Goal: Find specific page/section: Find specific page/section

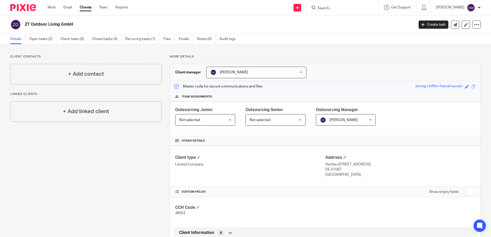
click at [330, 7] on input "Search" at bounding box center [340, 8] width 46 height 5
paste input "SILVERFERN ECOTECH UK LIMITED"
drag, startPoint x: 345, startPoint y: 7, endPoint x: 370, endPoint y: 4, distance: 24.8
click at [370, 4] on div "SILVERFERN ECOTECH UK LIMITED No results found. Try searching for the name of a…" at bounding box center [342, 7] width 72 height 15
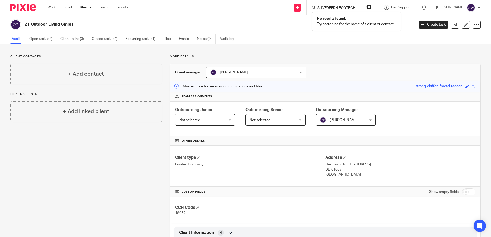
scroll to position [0, 0]
type input "SILVERFERN ECOTECH"
click at [369, 8] on button "reset" at bounding box center [368, 6] width 5 height 5
paste input "ESHER ADVISORY LIMITED"
type input "ESHER ADVISORY LIMITED"
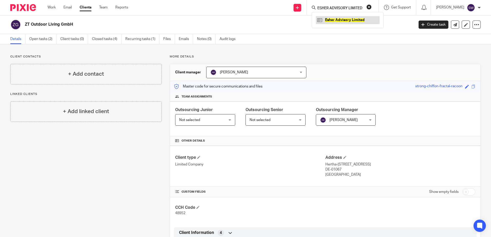
click at [342, 20] on link at bounding box center [348, 20] width 64 height 8
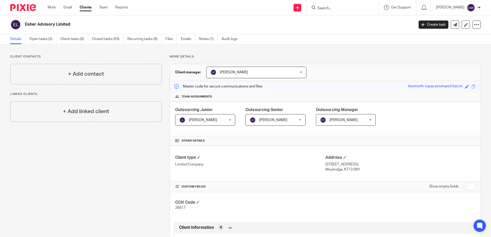
click at [328, 9] on input "Search" at bounding box center [340, 8] width 46 height 5
paste input "THRIIVE CONSULTING LIMITED"
drag, startPoint x: 351, startPoint y: 8, endPoint x: 374, endPoint y: 4, distance: 23.2
click at [374, 4] on div "THRIIVE CONSULTING LIMITED No results found. Try searching for the name of a cl…" at bounding box center [342, 7] width 72 height 15
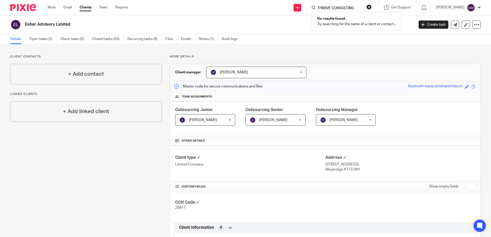
scroll to position [0, 0]
type input "THRIIVE CONSULTING"
click button "submit" at bounding box center [0, 0] width 0 height 0
click at [371, 8] on button "reset" at bounding box center [368, 6] width 5 height 5
paste input "ACWL LIMITED"
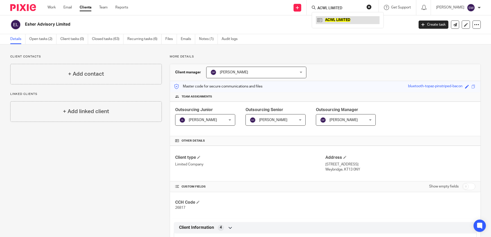
type input "ACWL LIMITED"
click at [335, 20] on link at bounding box center [348, 20] width 64 height 8
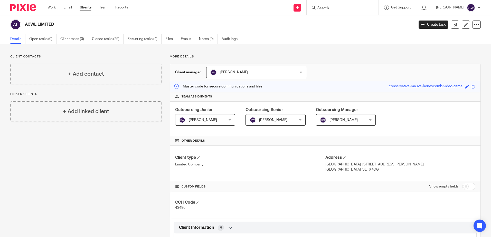
click at [339, 8] on input "Search" at bounding box center [340, 8] width 46 height 5
paste input "K [PERSON_NAME] BUILDERS LIMITED"
drag, startPoint x: 350, startPoint y: 7, endPoint x: 367, endPoint y: 5, distance: 17.3
click at [367, 5] on form "K CARVELL BUILDERS LIMITED" at bounding box center [344, 7] width 55 height 6
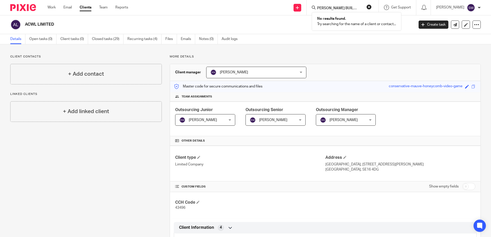
scroll to position [0, 0]
type input "K CARVELL BUILDERS"
click at [371, 8] on button "reset" at bounding box center [368, 6] width 5 height 5
paste input "BENJAMIN WILLIAM JOHN LANGLEY"
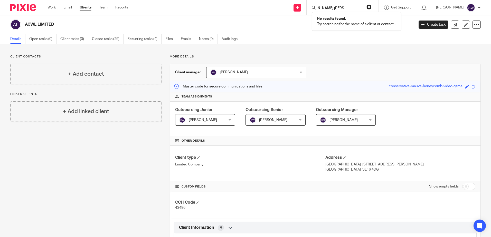
type input "BENJAMIN WILLIAM JOHN LANGLEY"
click at [370, 7] on button "reset" at bounding box center [368, 6] width 5 height 5
click at [333, 8] on input "Search" at bounding box center [340, 8] width 46 height 5
paste input "HYDRONIC SYSTEM OPTIMISATION LIMITED"
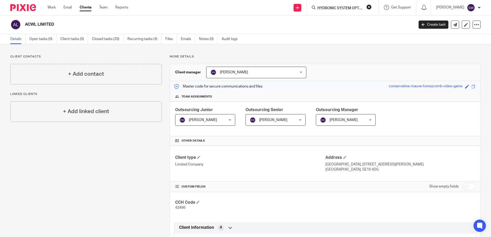
scroll to position [0, 28]
type input "HYDRONIC SYSTEM OPTIMISATION LIMITED"
click at [339, 19] on link at bounding box center [355, 20] width 78 height 8
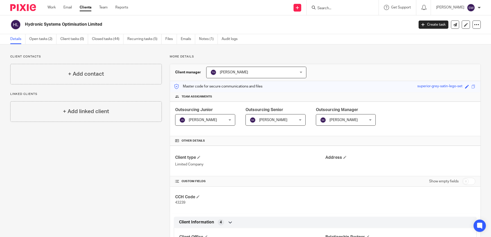
drag, startPoint x: 317, startPoint y: 7, endPoint x: 305, endPoint y: 19, distance: 18.0
click at [305, 19] on div "Hydronic Systems Optimisation Limited" at bounding box center [210, 24] width 400 height 11
click at [323, 7] on input "Search" at bounding box center [340, 8] width 46 height 5
paste input "ATHERFOLD INVESTMENTS LIMITED"
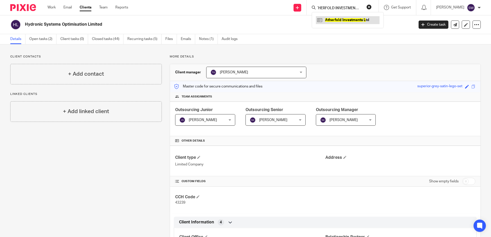
type input "ATHERFOLD INVESTMENTS L"
click at [346, 18] on link at bounding box center [348, 20] width 64 height 8
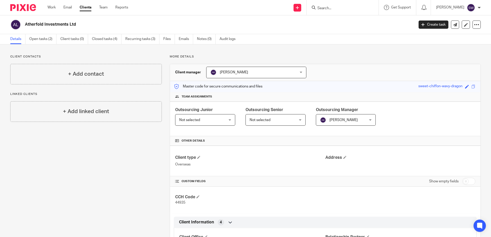
click at [342, 10] on input "Search" at bounding box center [340, 8] width 46 height 5
paste input "EMERGN (UK) LTD"
drag, startPoint x: 334, startPoint y: 8, endPoint x: 364, endPoint y: 5, distance: 29.6
click at [364, 5] on form "EMERGN (UK) LTD" at bounding box center [344, 7] width 55 height 6
type input "EMERGN"
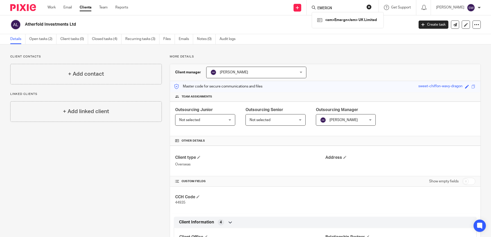
click button "submit" at bounding box center [0, 0] width 0 height 0
click at [349, 20] on link at bounding box center [348, 20] width 64 height 8
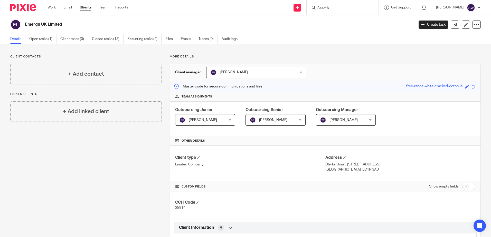
click at [339, 10] on input "Search" at bounding box center [340, 8] width 46 height 5
type input "galaxy"
click at [344, 19] on link at bounding box center [348, 20] width 64 height 8
click at [323, 8] on input "Search" at bounding box center [340, 8] width 46 height 5
paste input "KIER CHARLES PROPERTY SERVICES LTD"
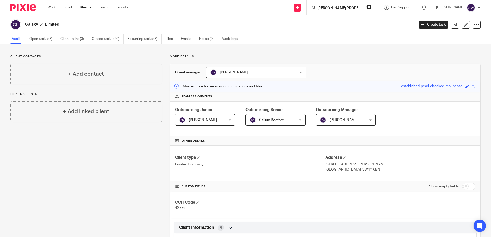
scroll to position [0, 24]
drag, startPoint x: 357, startPoint y: 7, endPoint x: 365, endPoint y: 7, distance: 8.0
click at [365, 7] on form "KIER CHARLES PROPERTY SERVICES LTD" at bounding box center [344, 7] width 55 height 6
type input "KIER CHARLES PROPERTY SERVICES"
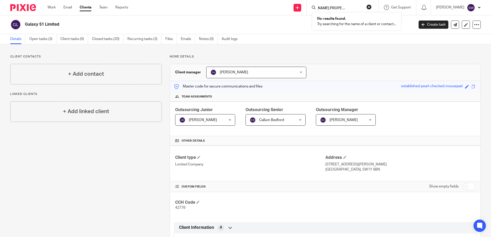
click button "submit" at bounding box center [0, 0] width 0 height 0
click at [369, 7] on button "reset" at bounding box center [368, 6] width 5 height 5
click at [342, 7] on input "Search" at bounding box center [340, 8] width 46 height 5
paste input "DAVEXLABS LLC"
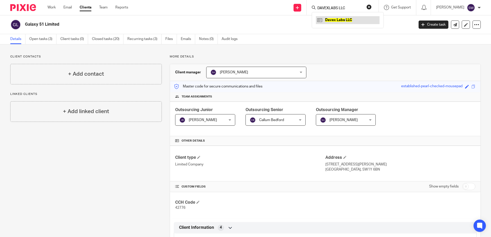
type input "DAVEXLABS LLC"
click at [336, 20] on link at bounding box center [348, 20] width 64 height 8
click at [322, 8] on input "Search" at bounding box center [340, 8] width 46 height 5
paste input "GUIDED ULTRASONICS"
type input "GUIDED ULTRASONICS"
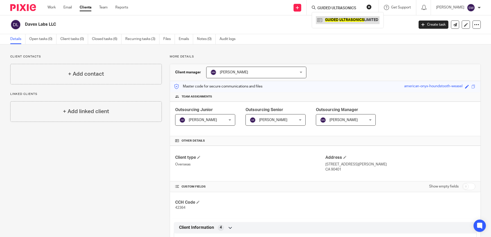
click at [335, 20] on link at bounding box center [348, 20] width 64 height 8
